Goal: Navigation & Orientation: Understand site structure

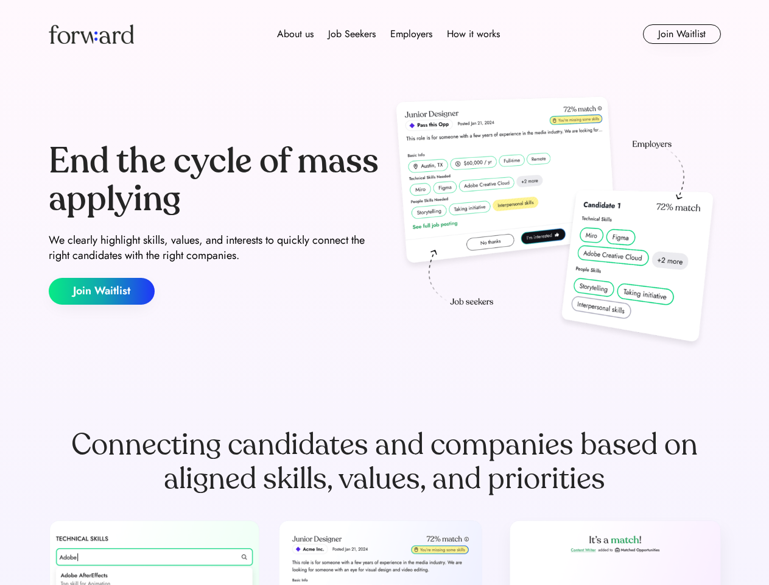
click at [384, 292] on div "End the cycle of mass applying We clearly highlight skills, values, and interes…" at bounding box center [385, 224] width 672 height 262
click at [385, 34] on div "About us Job Seekers Employers How it works" at bounding box center [389, 34] width 480 height 15
click at [91, 34] on img at bounding box center [91, 33] width 85 height 19
click at [389, 34] on div "About us Job Seekers Employers How it works" at bounding box center [389, 34] width 480 height 15
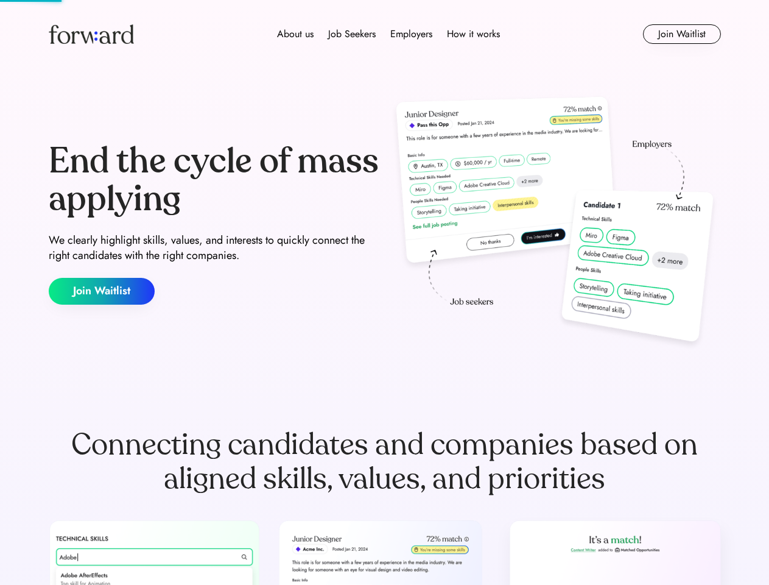
click at [295, 34] on div "About us" at bounding box center [295, 34] width 37 height 15
click at [352, 34] on div "Job Seekers" at bounding box center [352, 34] width 48 height 15
click at [411, 34] on div "Employers" at bounding box center [411, 34] width 42 height 15
click at [473, 34] on div "How it works" at bounding box center [473, 34] width 53 height 15
click at [682, 34] on button "Join Waitlist" at bounding box center [682, 33] width 78 height 19
